Goal: Task Accomplishment & Management: Complete application form

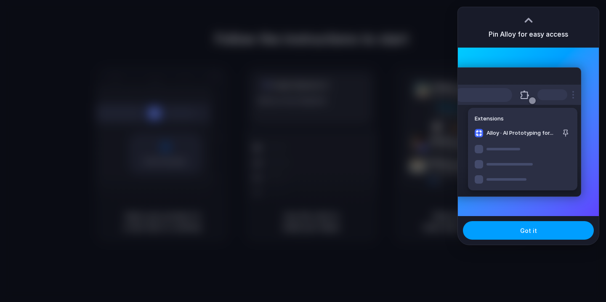
click at [517, 232] on button "Got it" at bounding box center [528, 230] width 131 height 19
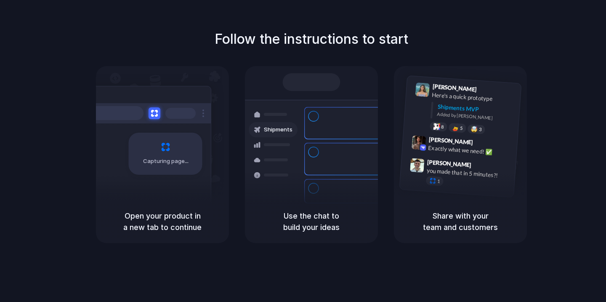
click at [581, 94] on div "Follow the instructions to start Capturing page Open your product in a new tab …" at bounding box center [311, 136] width 606 height 214
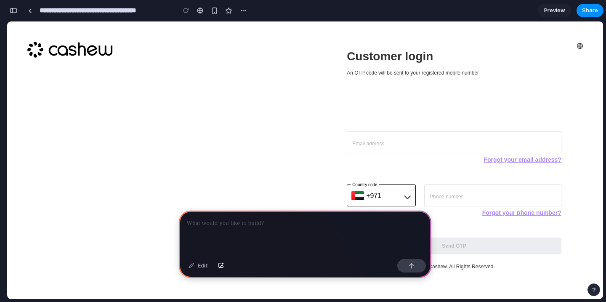
click at [221, 233] on div at bounding box center [305, 232] width 252 height 45
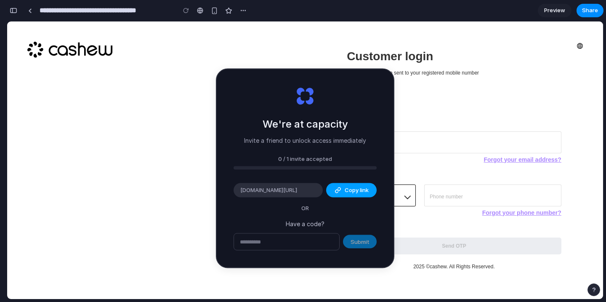
click at [355, 193] on span "Copy link" at bounding box center [357, 190] width 24 height 8
click at [359, 219] on p "Have a code?" at bounding box center [304, 223] width 143 height 9
click at [308, 249] on div at bounding box center [286, 242] width 106 height 18
click at [454, 132] on input "Email address" at bounding box center [454, 142] width 214 height 21
